Goal: Participate in discussion

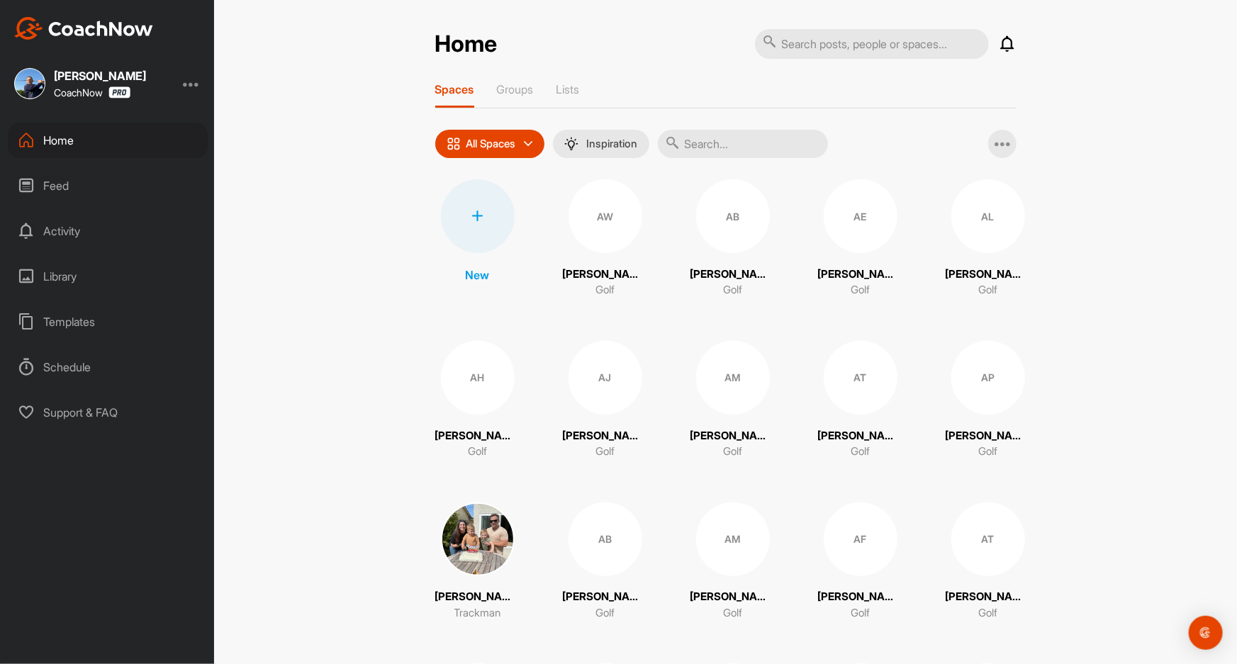
click at [749, 142] on input "text" at bounding box center [743, 144] width 170 height 28
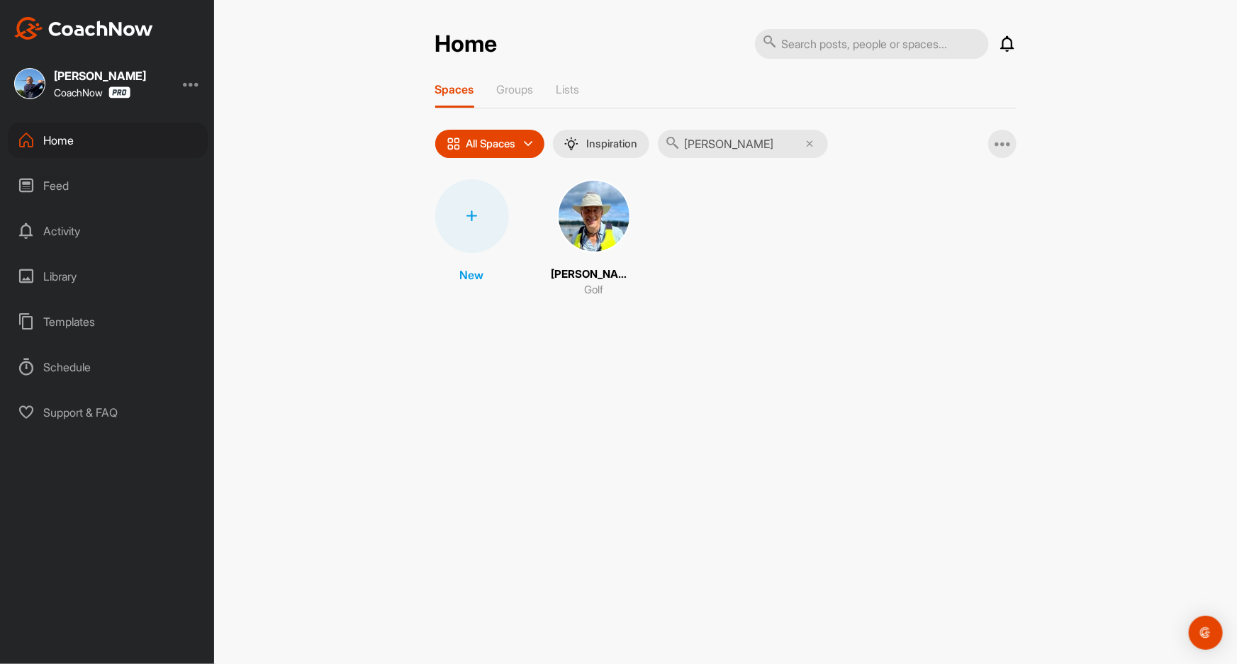
type input "[PERSON_NAME]"
click at [594, 214] on img at bounding box center [594, 216] width 74 height 74
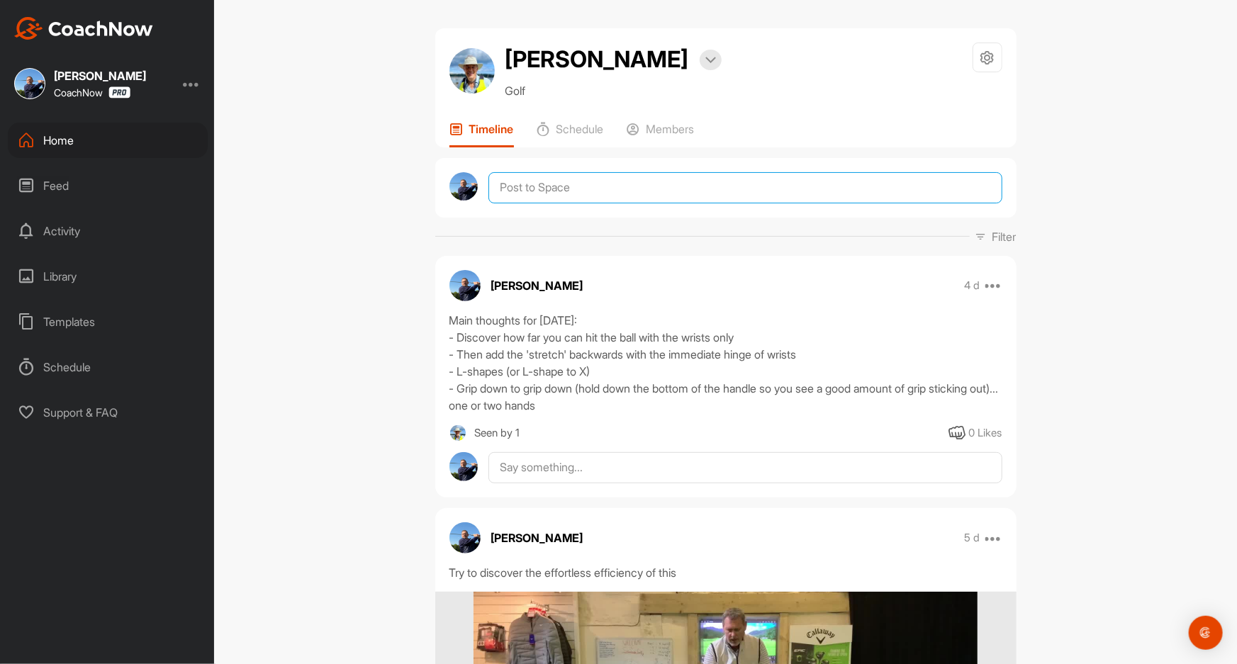
click at [533, 184] on textarea at bounding box center [744, 187] width 513 height 31
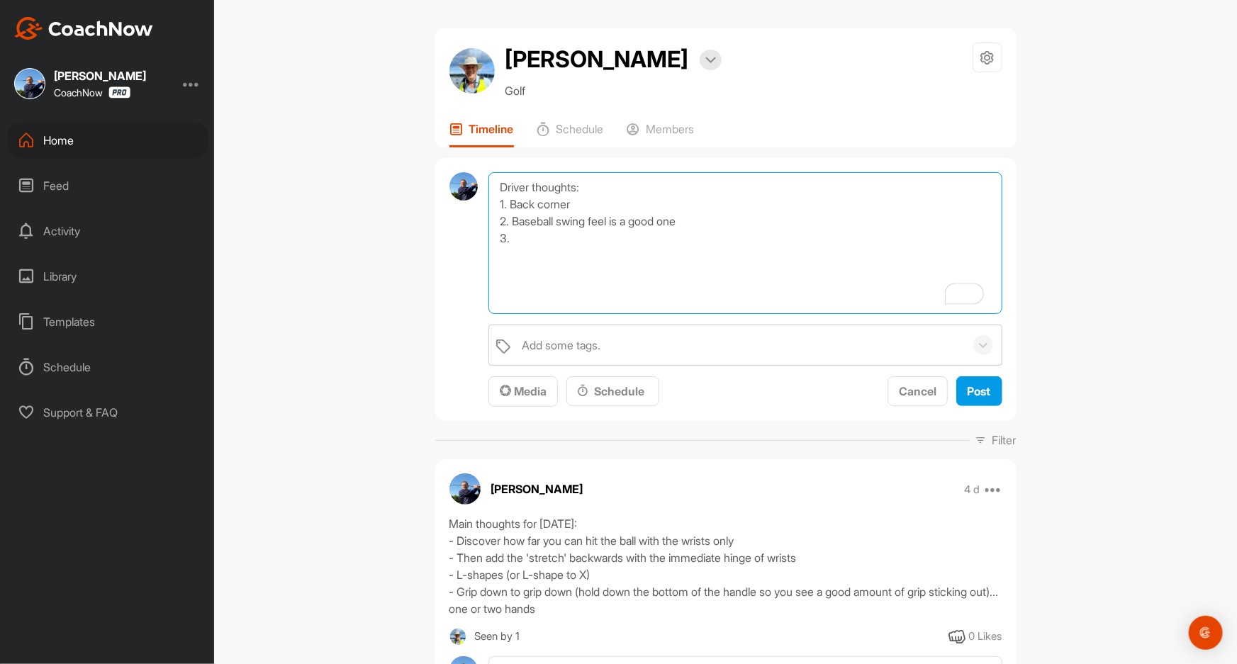
click at [510, 220] on textarea "Driver thoughts: 1. Back corner 2. Baseball swing feel is a good one 3." at bounding box center [744, 243] width 513 height 142
click at [534, 220] on textarea "Driver thoughts: 1. Back corner 2. Baseball swing feel is a good one 3." at bounding box center [744, 243] width 513 height 142
click at [524, 236] on textarea "Driver thoughts: 1. Back corner 2. Baseball swing feel is a good one 3." at bounding box center [744, 243] width 513 height 142
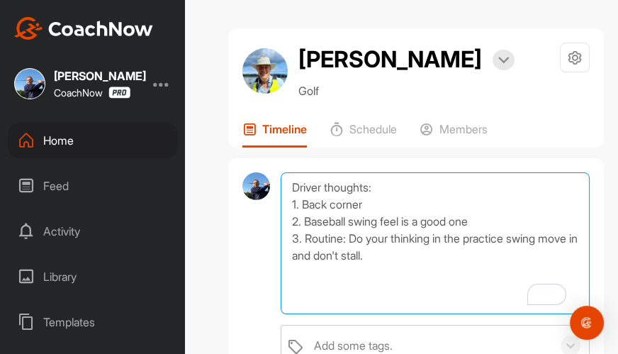
click at [437, 243] on textarea "Driver thoughts: 1. Back corner 2. Baseball swing feel is a good one 3. Routine…" at bounding box center [435, 243] width 309 height 142
click at [326, 298] on textarea "Driver thoughts: 1. Back corner 2. Baseball swing feel is a good one 3. Routine…" at bounding box center [435, 243] width 309 height 142
click at [434, 252] on textarea "Driver thoughts: 1. Back corner 2. Baseball swing feel is a good one 3. Routine…" at bounding box center [435, 243] width 309 height 142
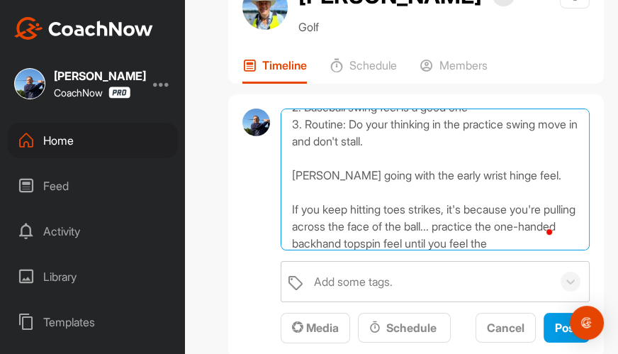
scroll to position [67, 0]
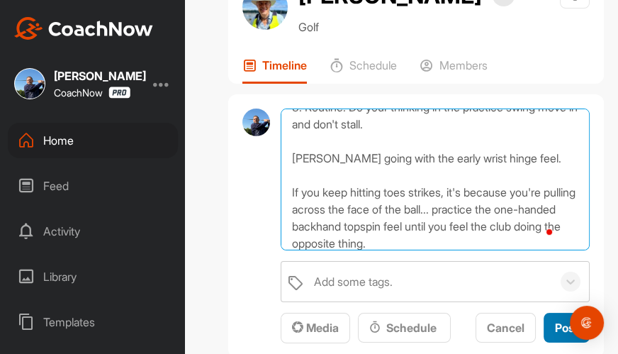
type textarea "Driver thoughts: 1. Back corner 2. Baseball swing feel is a good one 3. Routine…"
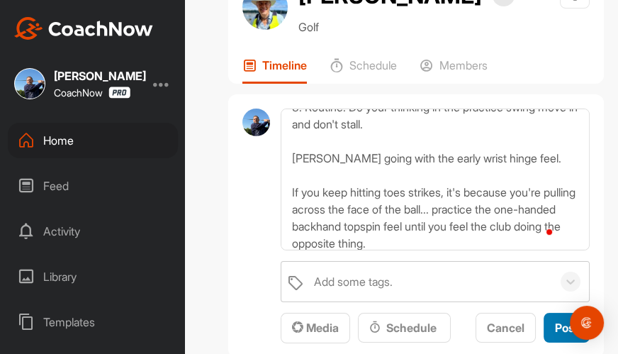
click at [555, 324] on span "Post" at bounding box center [566, 327] width 23 height 14
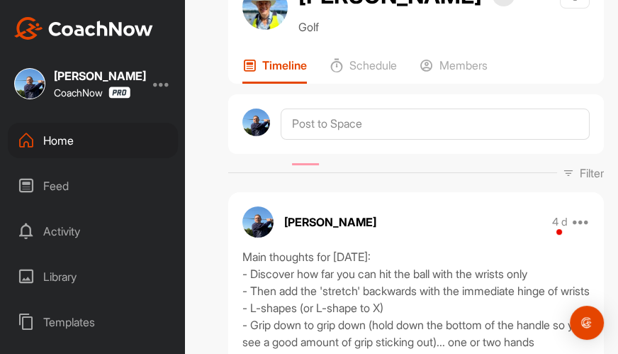
scroll to position [0, 0]
